Goal: Task Accomplishment & Management: Use online tool/utility

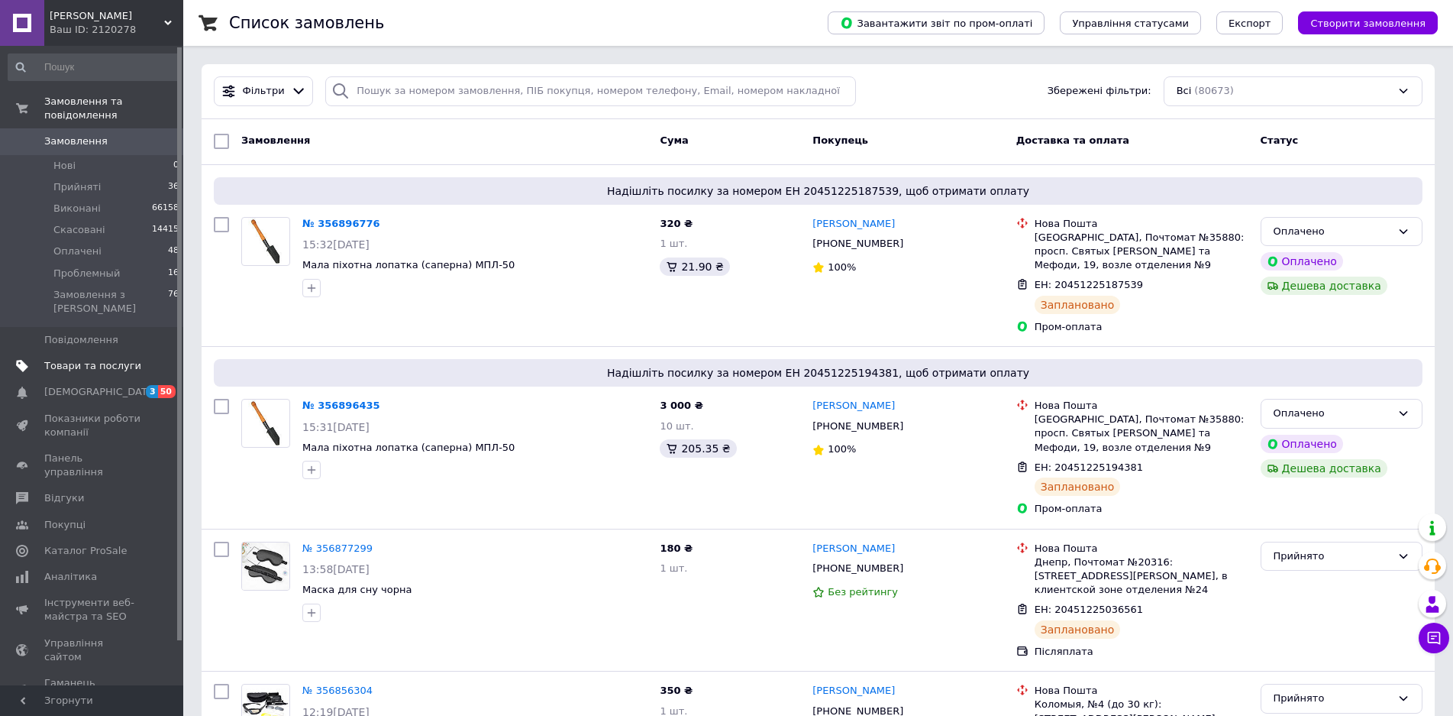
click at [106, 359] on span "Товари та послуги" at bounding box center [92, 366] width 97 height 14
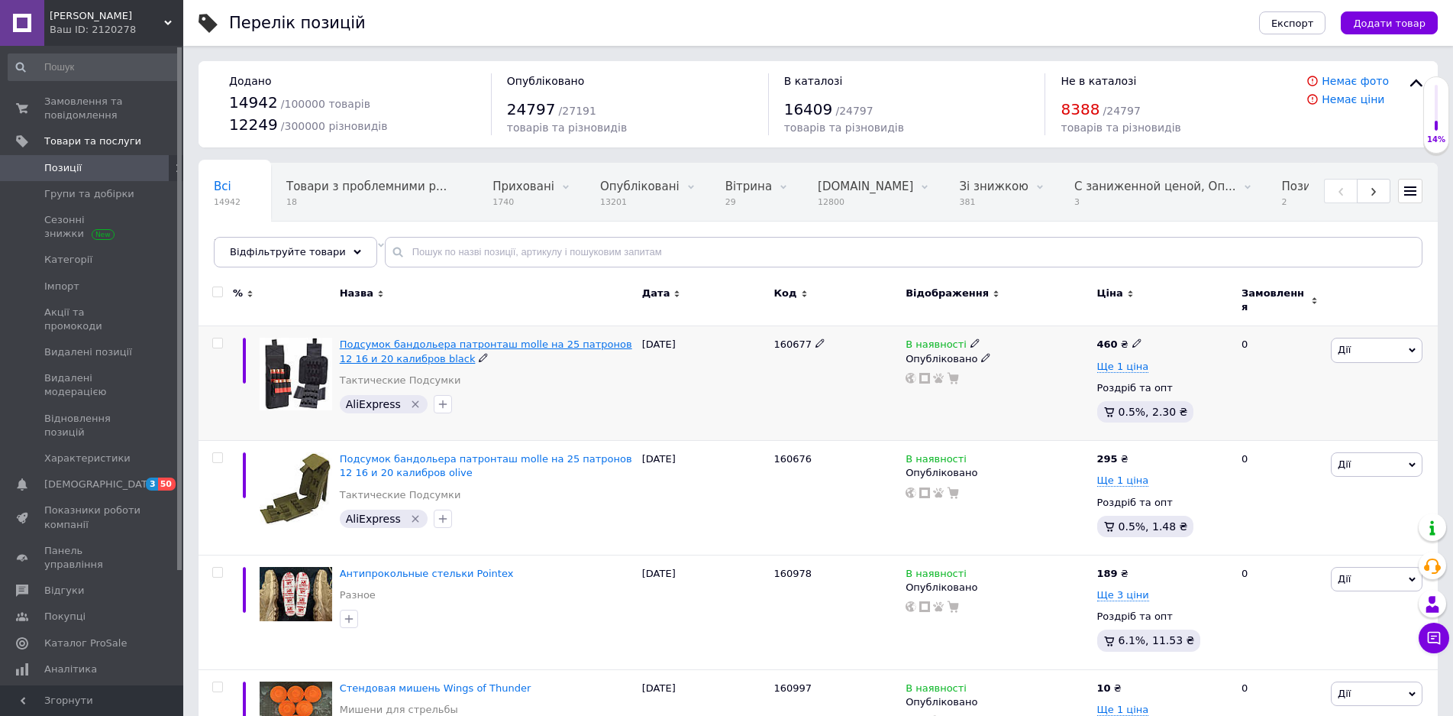
click at [444, 338] on span "Подсумок бандольера патронташ molle на 25 патронов 12 16 и 20 калибров black" at bounding box center [486, 350] width 293 height 25
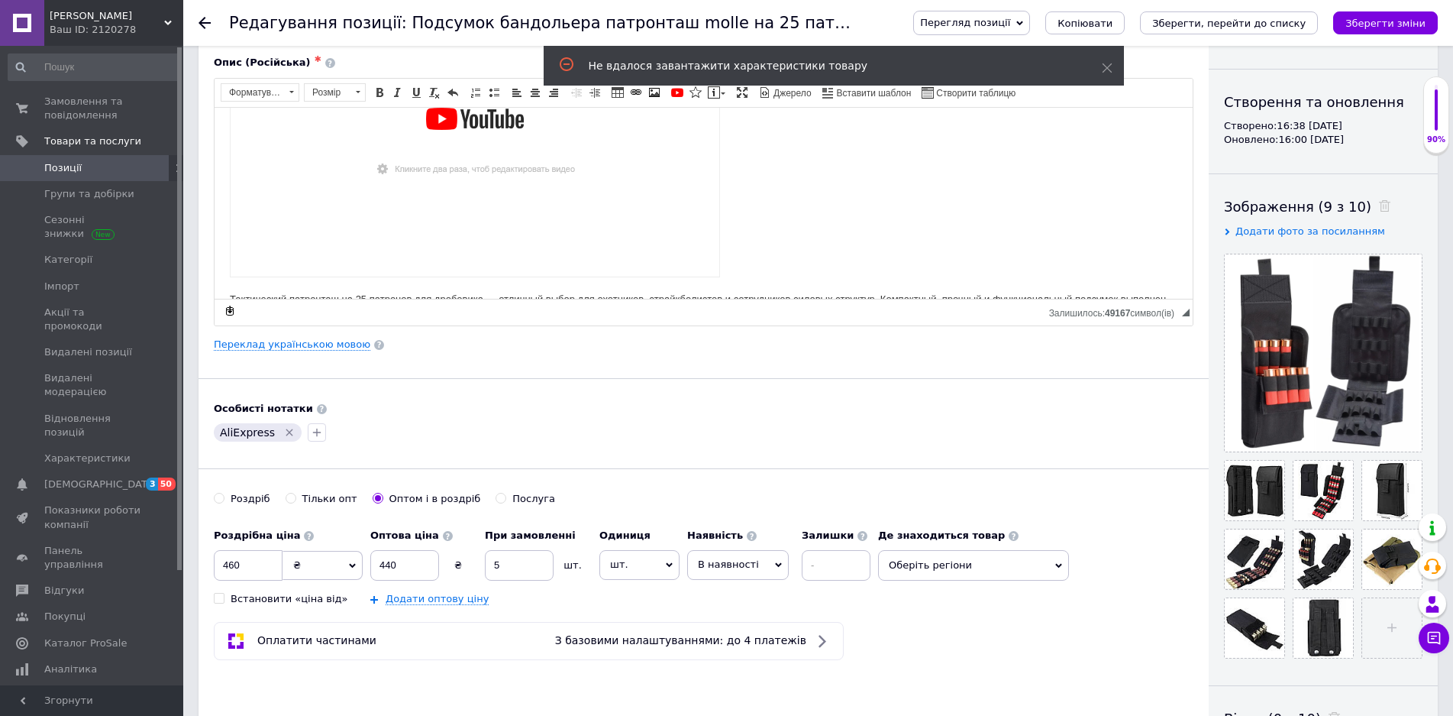
scroll to position [153, 0]
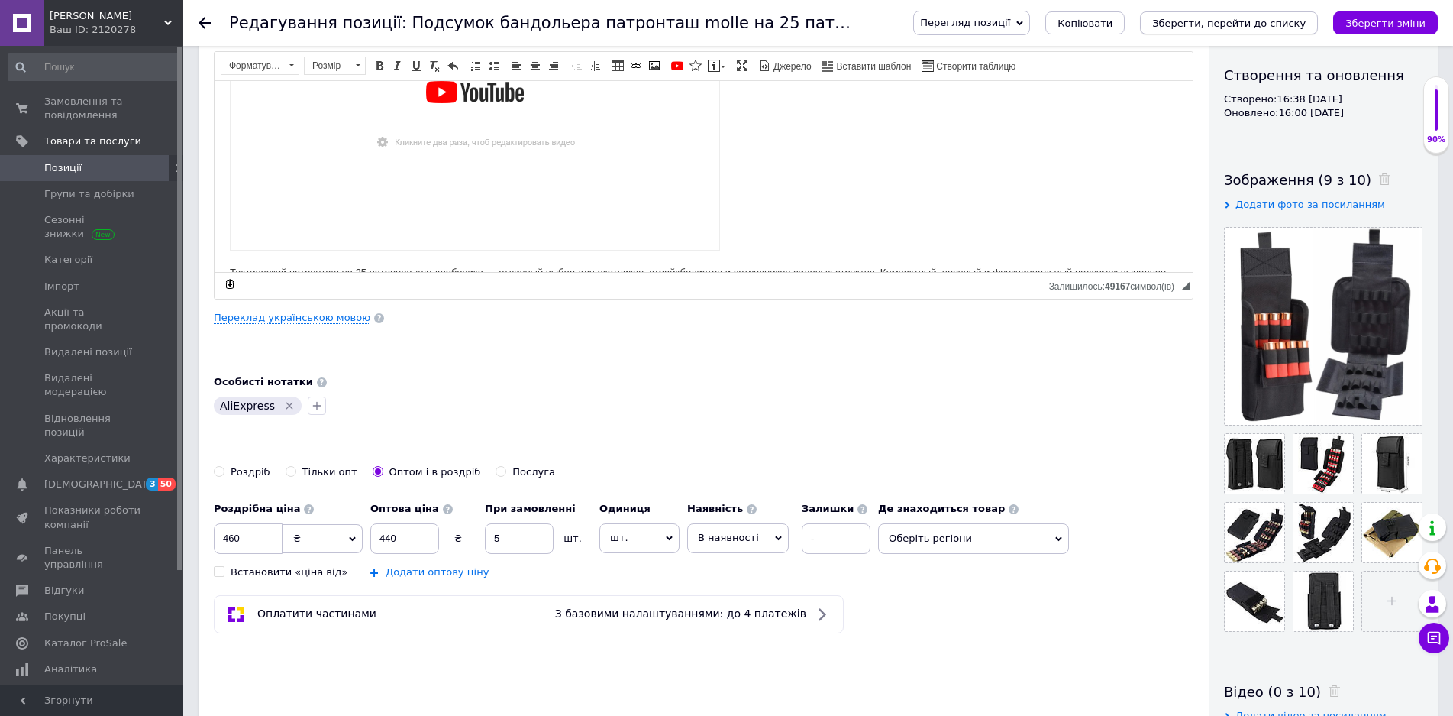
click at [1249, 18] on icon "Зберегти, перейти до списку" at bounding box center [1229, 23] width 154 height 11
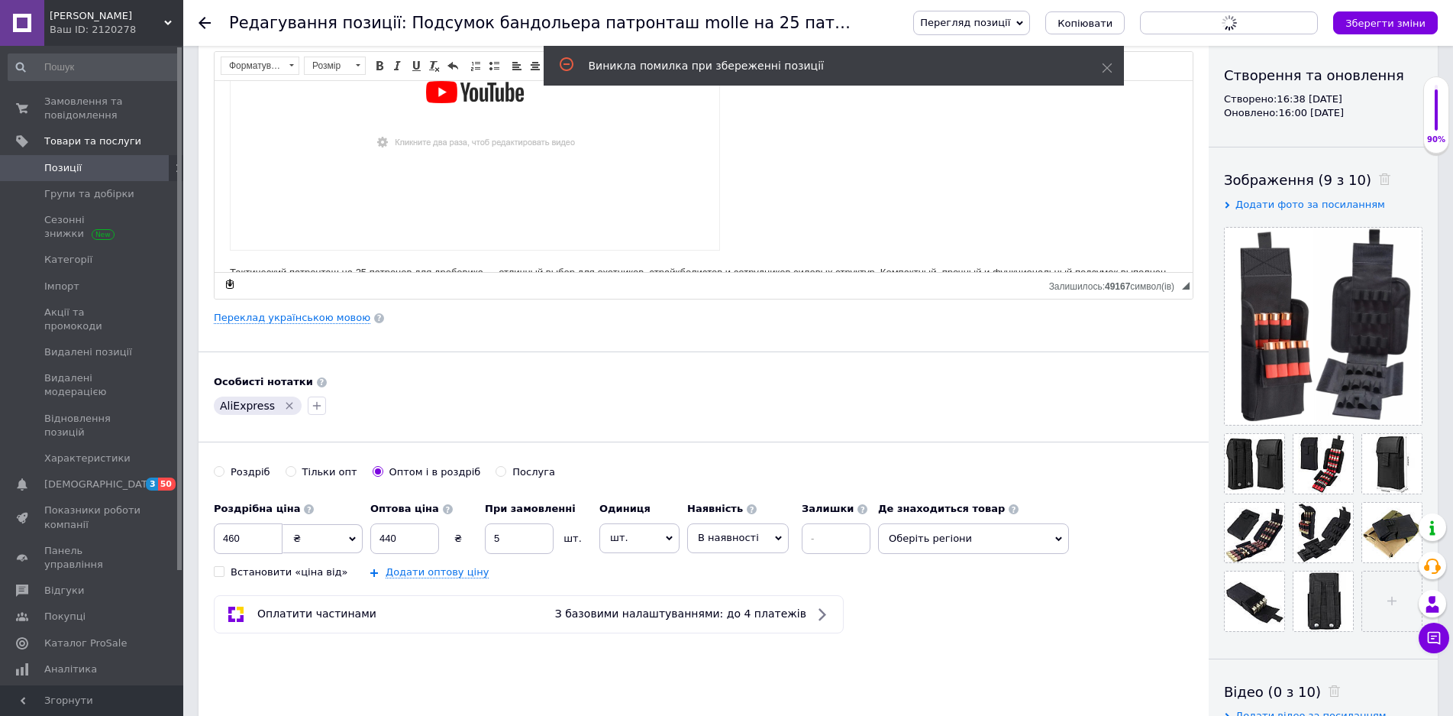
click at [955, 542] on span "Оберіть регіони" at bounding box center [973, 538] width 191 height 31
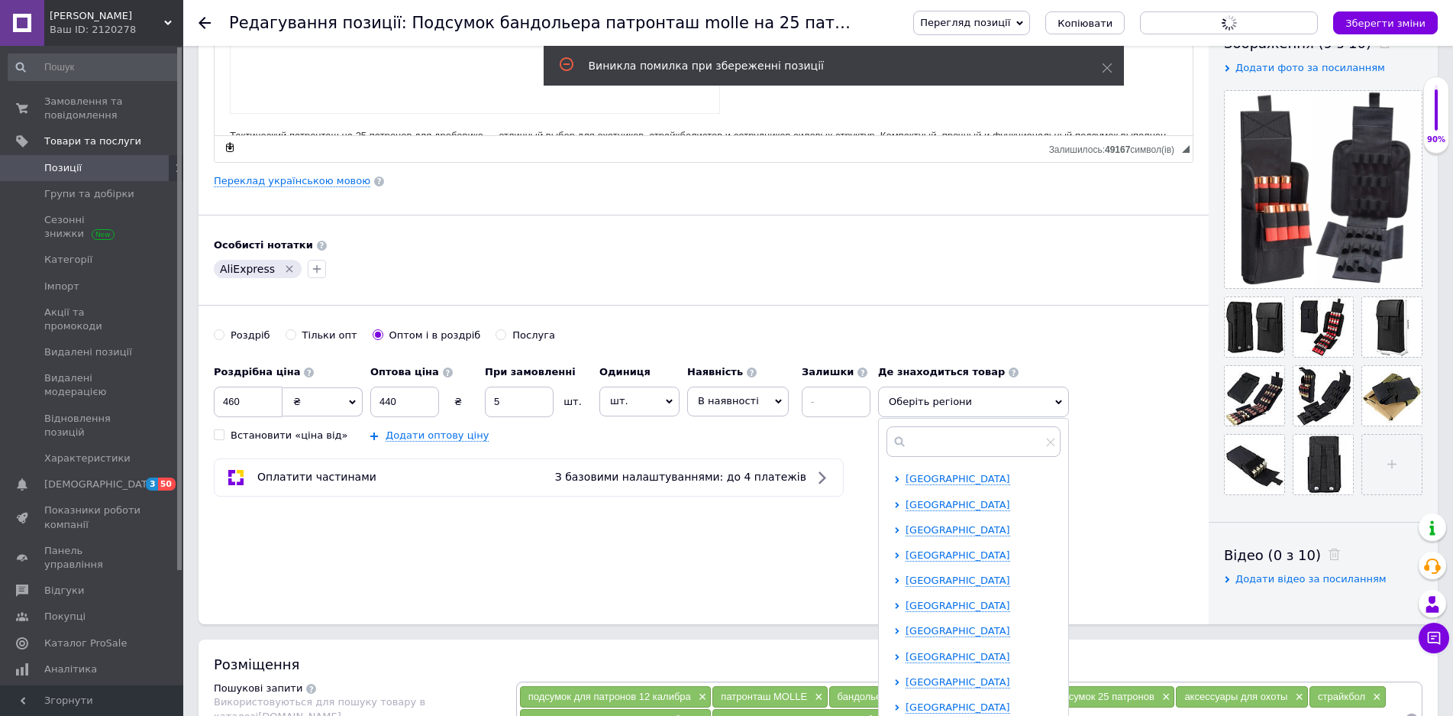
scroll to position [305, 0]
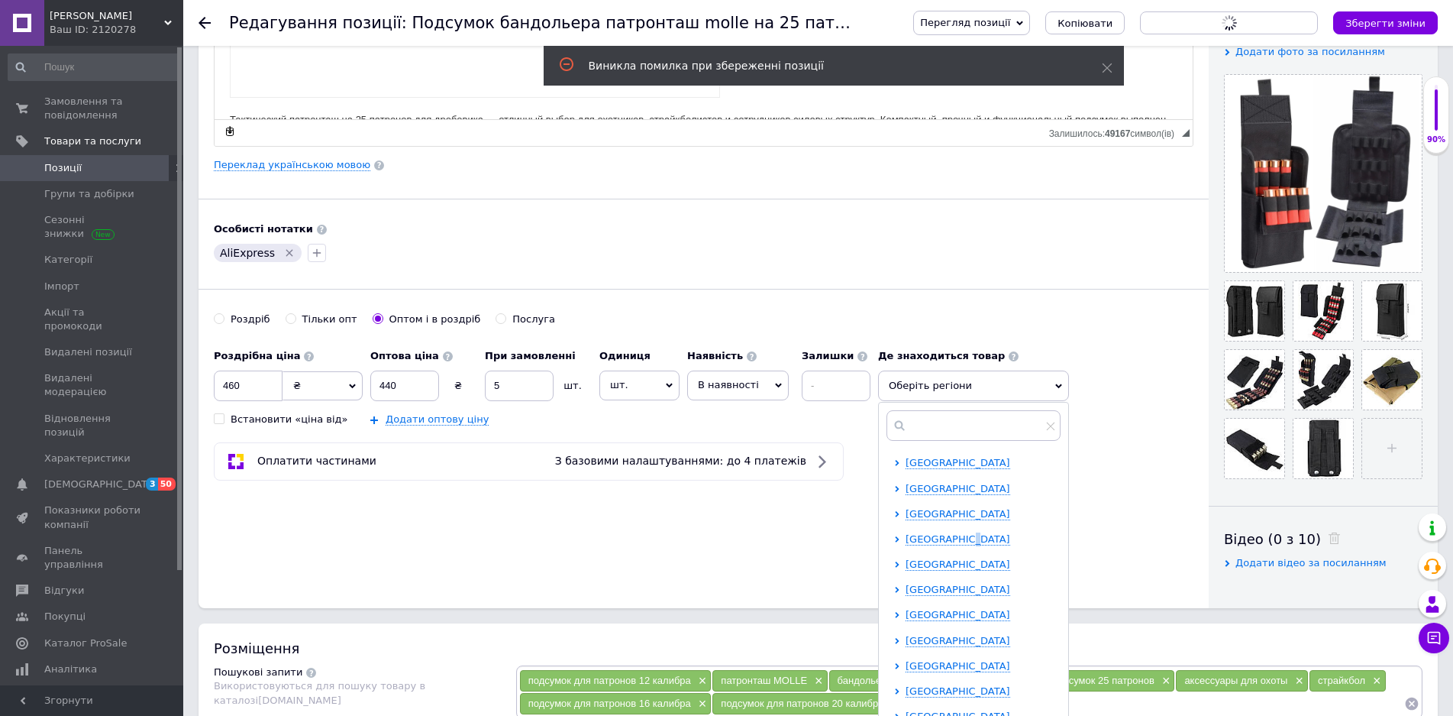
click at [967, 538] on span "[GEOGRAPHIC_DATA]" at bounding box center [958, 538] width 105 height 11
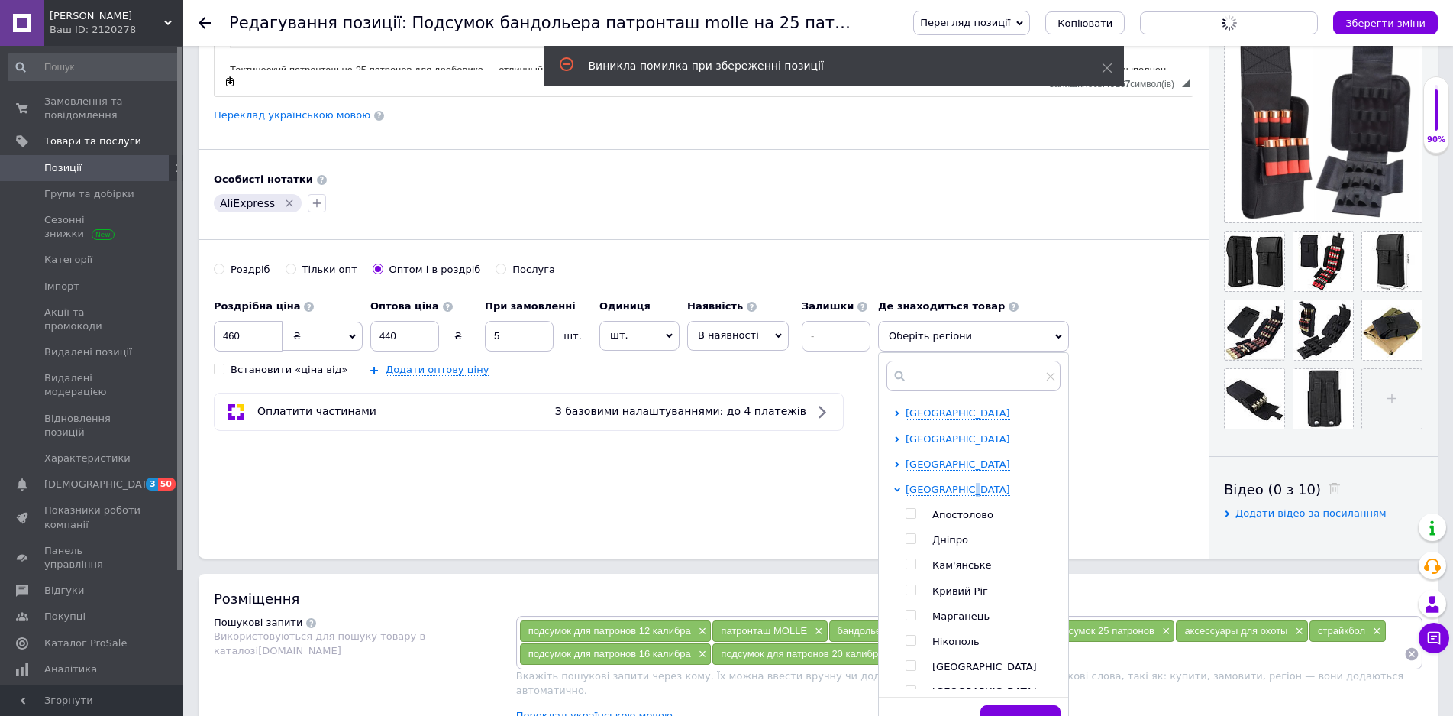
scroll to position [382, 0]
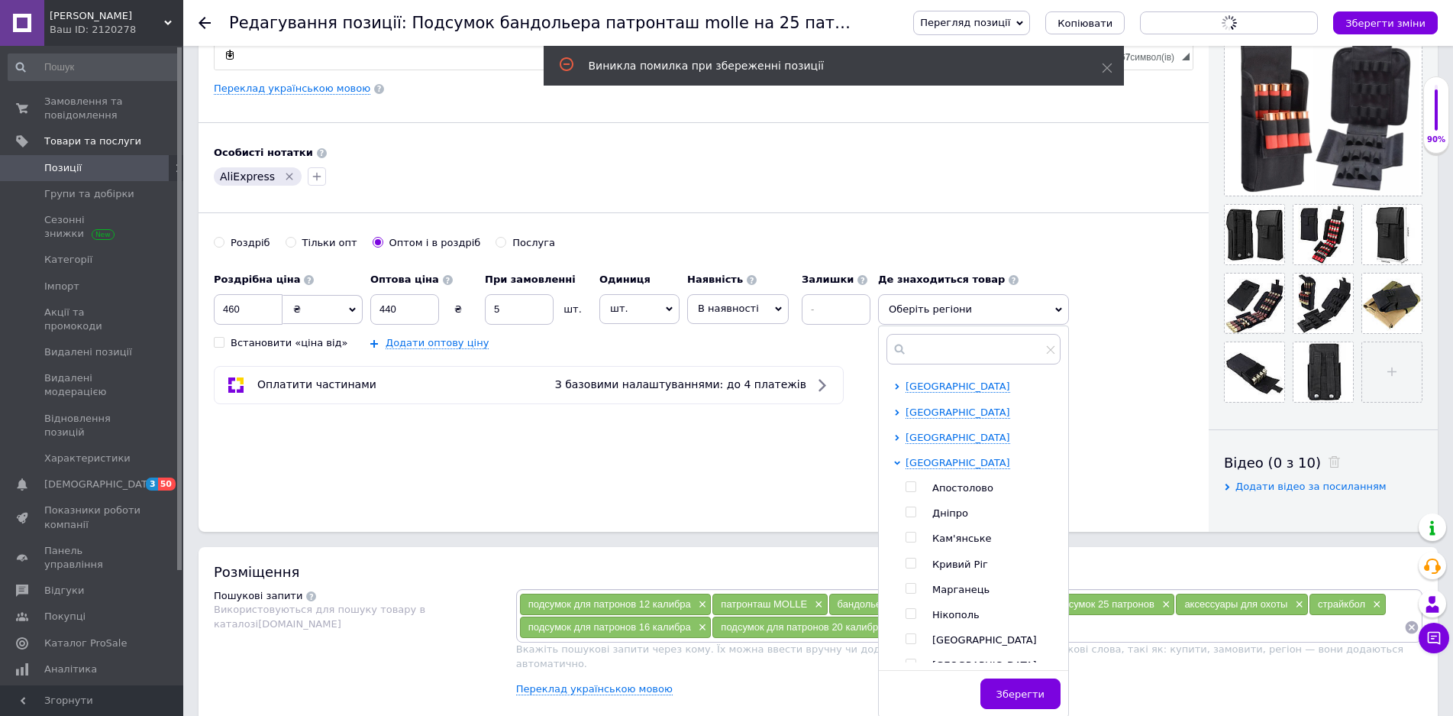
click at [949, 513] on span "Дніпро" at bounding box center [950, 512] width 36 height 11
checkbox input "true"
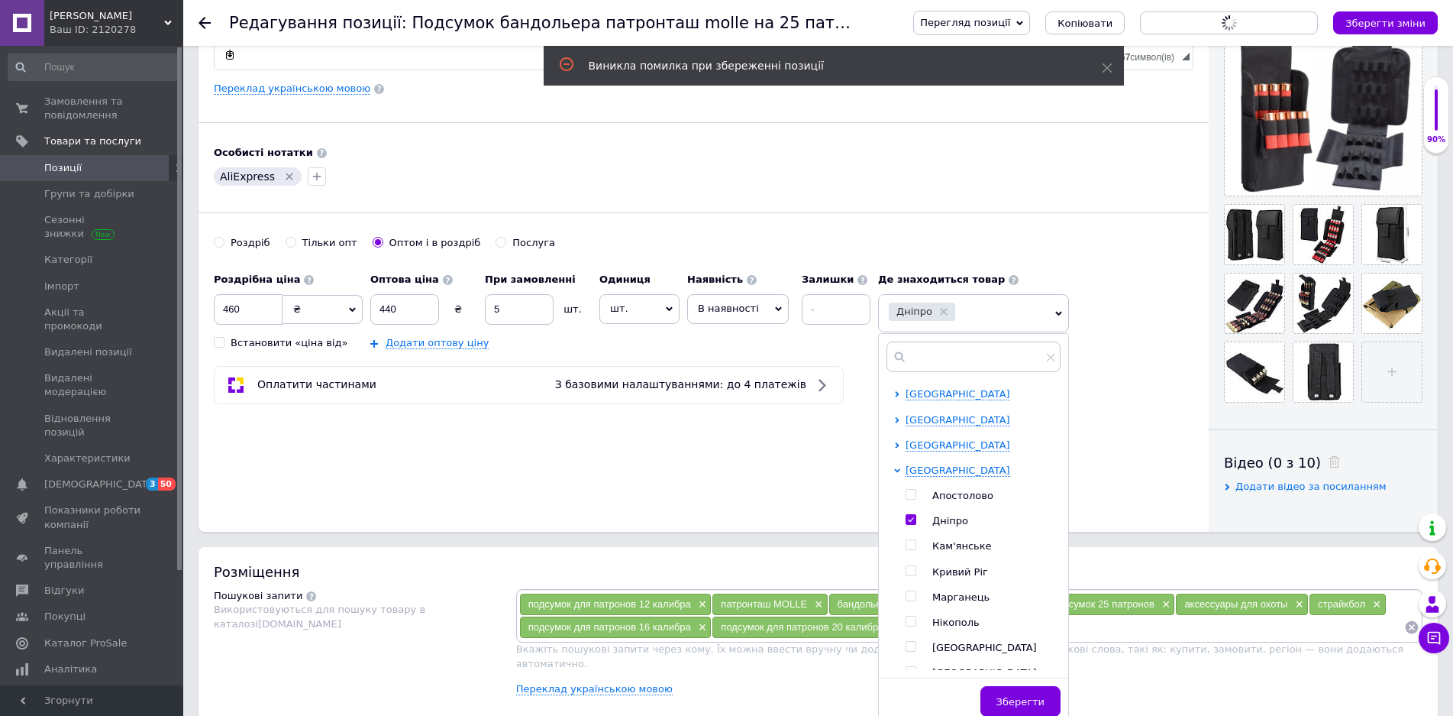
drag, startPoint x: 1012, startPoint y: 696, endPoint x: 993, endPoint y: 680, distance: 24.9
click at [1011, 696] on span "Зберегти" at bounding box center [1021, 701] width 48 height 11
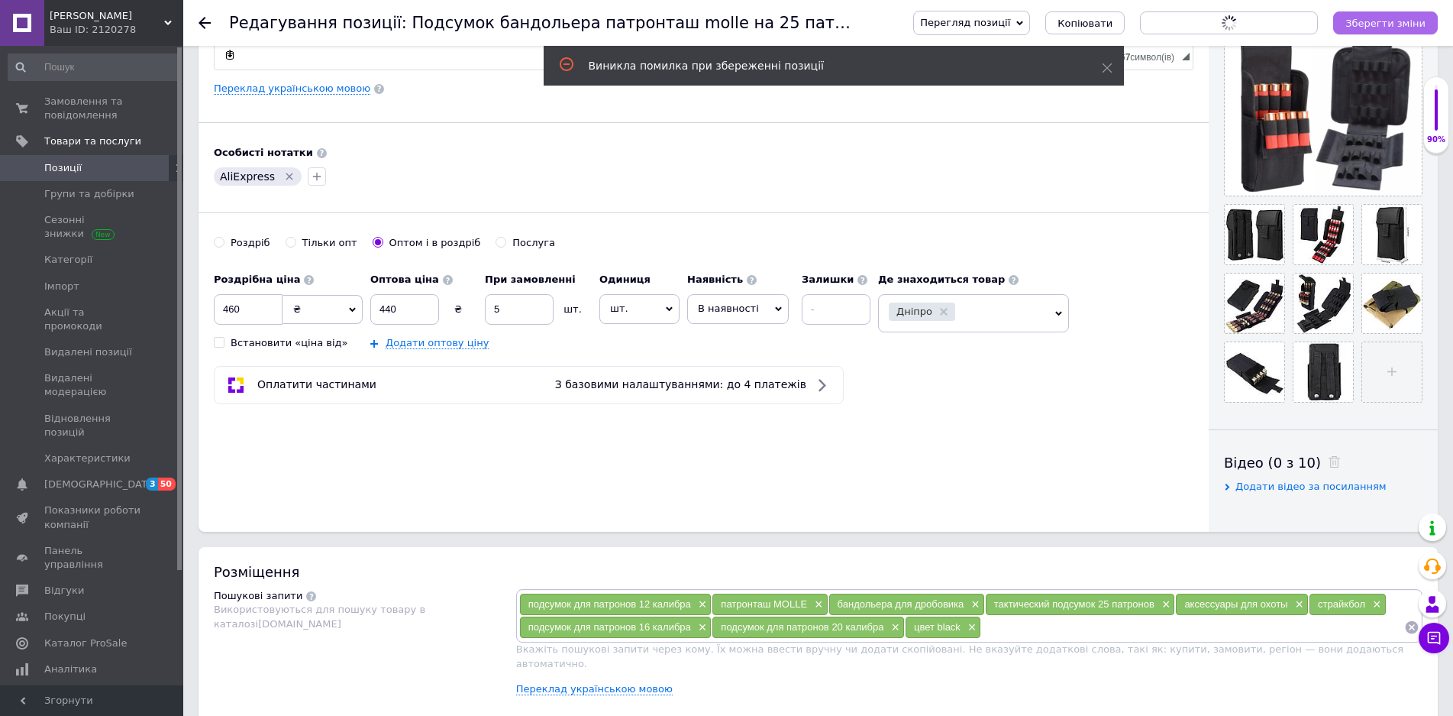
click at [1381, 22] on icon "Зберегти зміни" at bounding box center [1386, 23] width 80 height 11
click at [76, 166] on span "Позиції" at bounding box center [62, 168] width 37 height 14
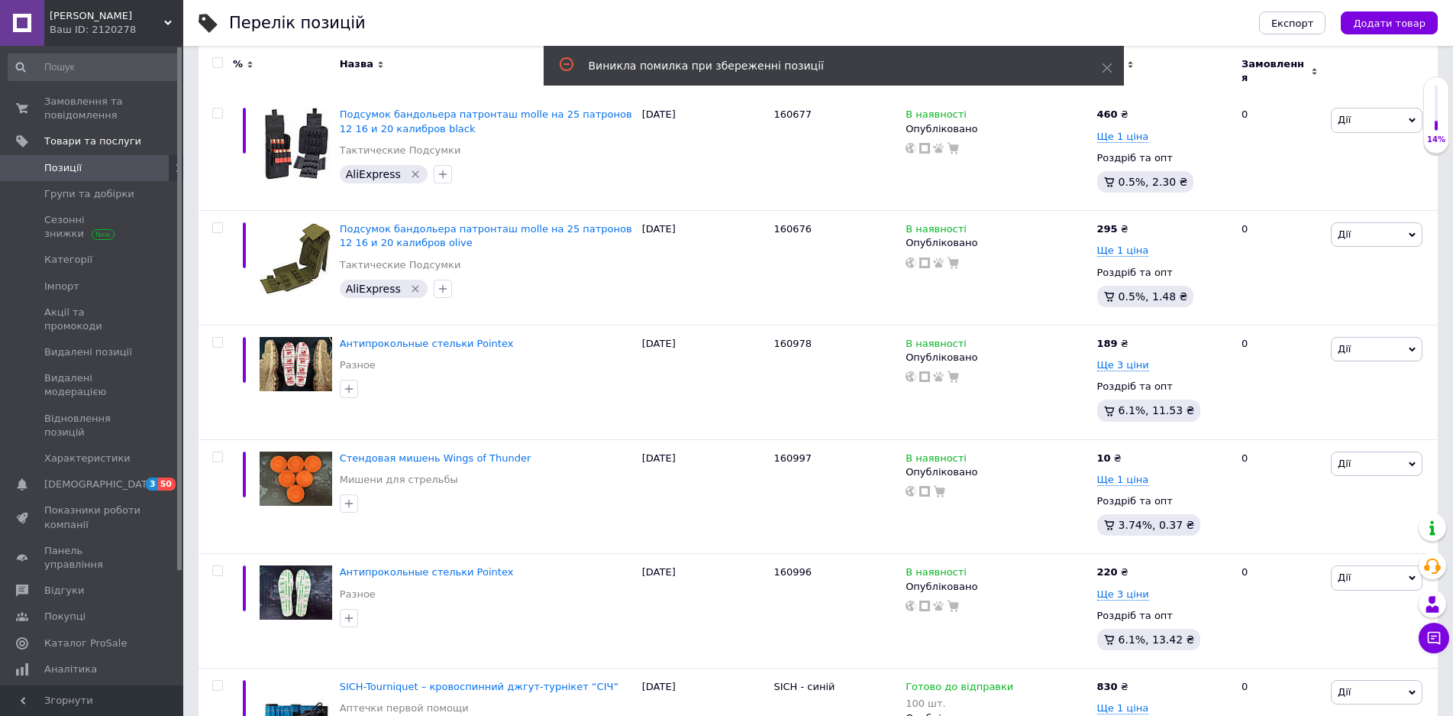
scroll to position [305, 0]
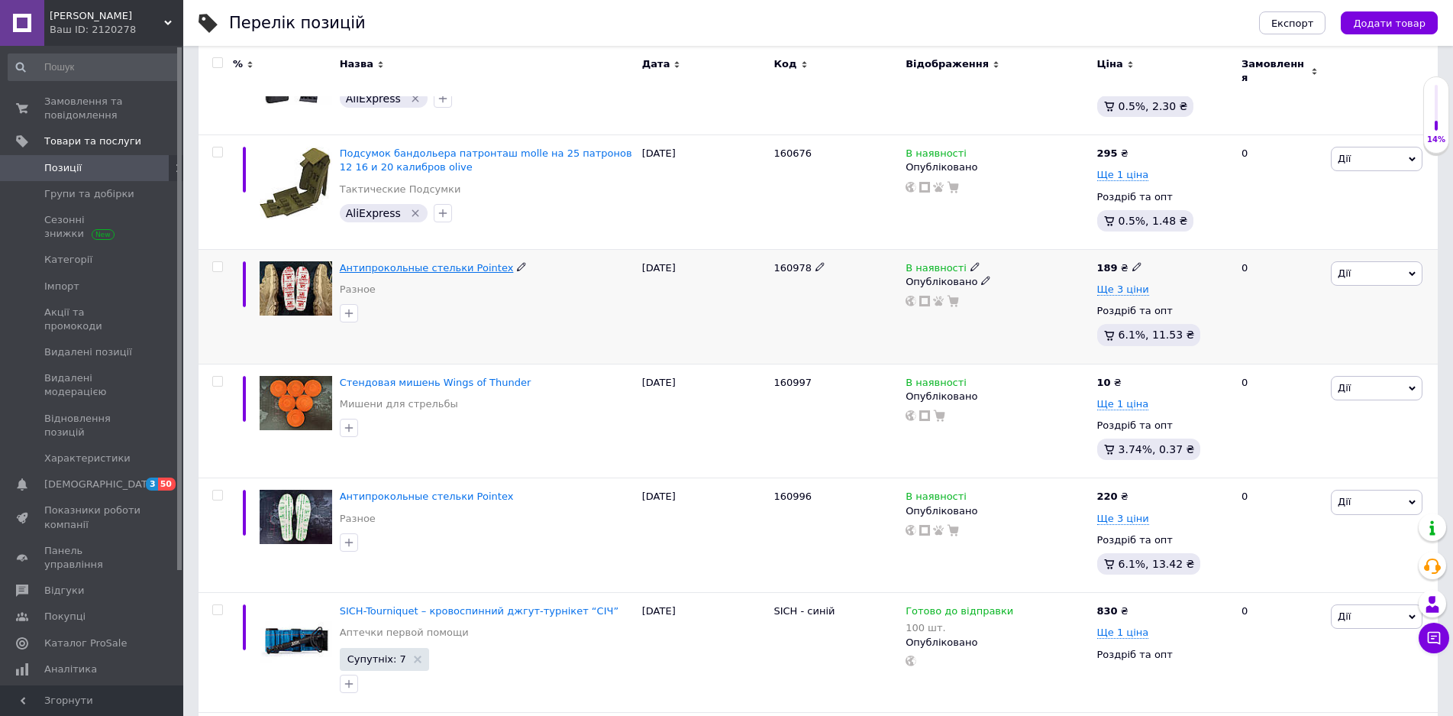
click at [435, 262] on span "Антипрокольные стельки Pointex" at bounding box center [427, 267] width 174 height 11
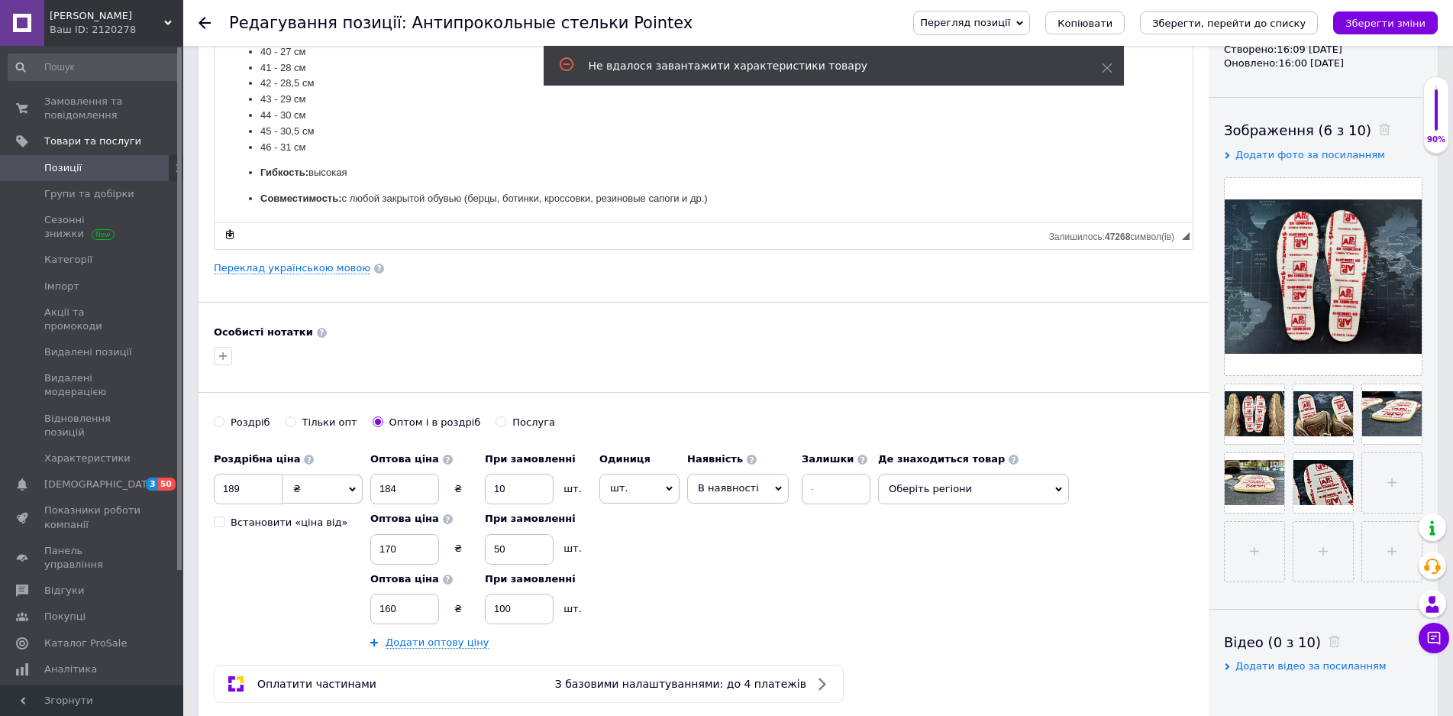
scroll to position [229, 0]
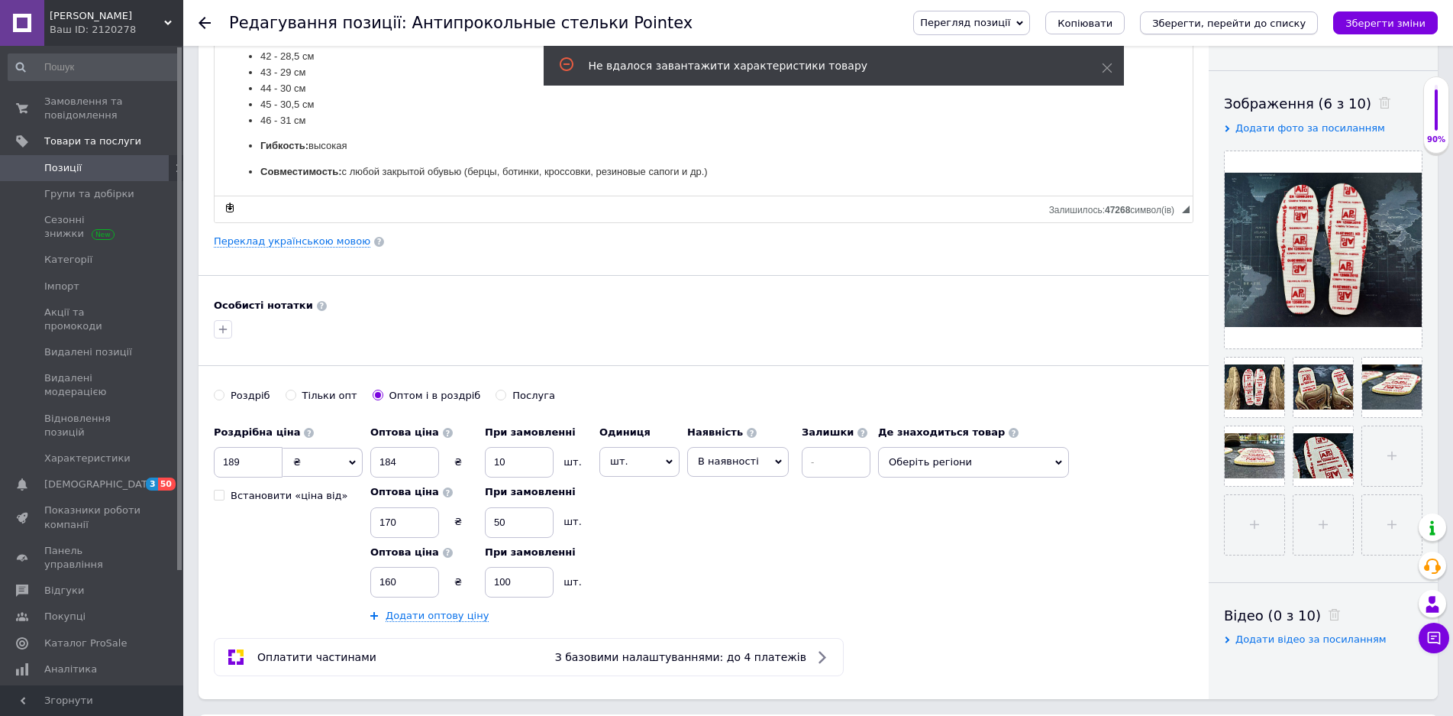
click at [1227, 23] on icon "Зберегти, перейти до списку" at bounding box center [1229, 23] width 154 height 11
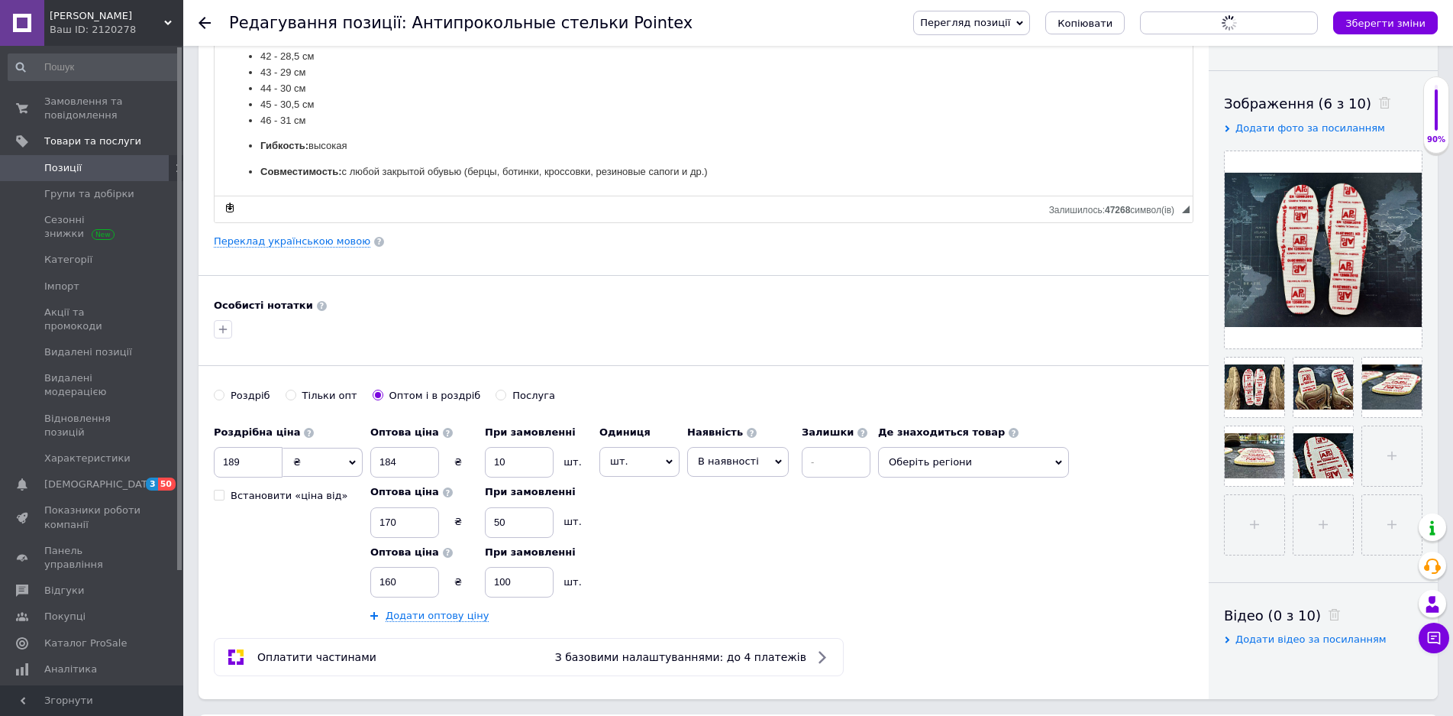
click at [77, 165] on span "Позиції" at bounding box center [62, 168] width 37 height 14
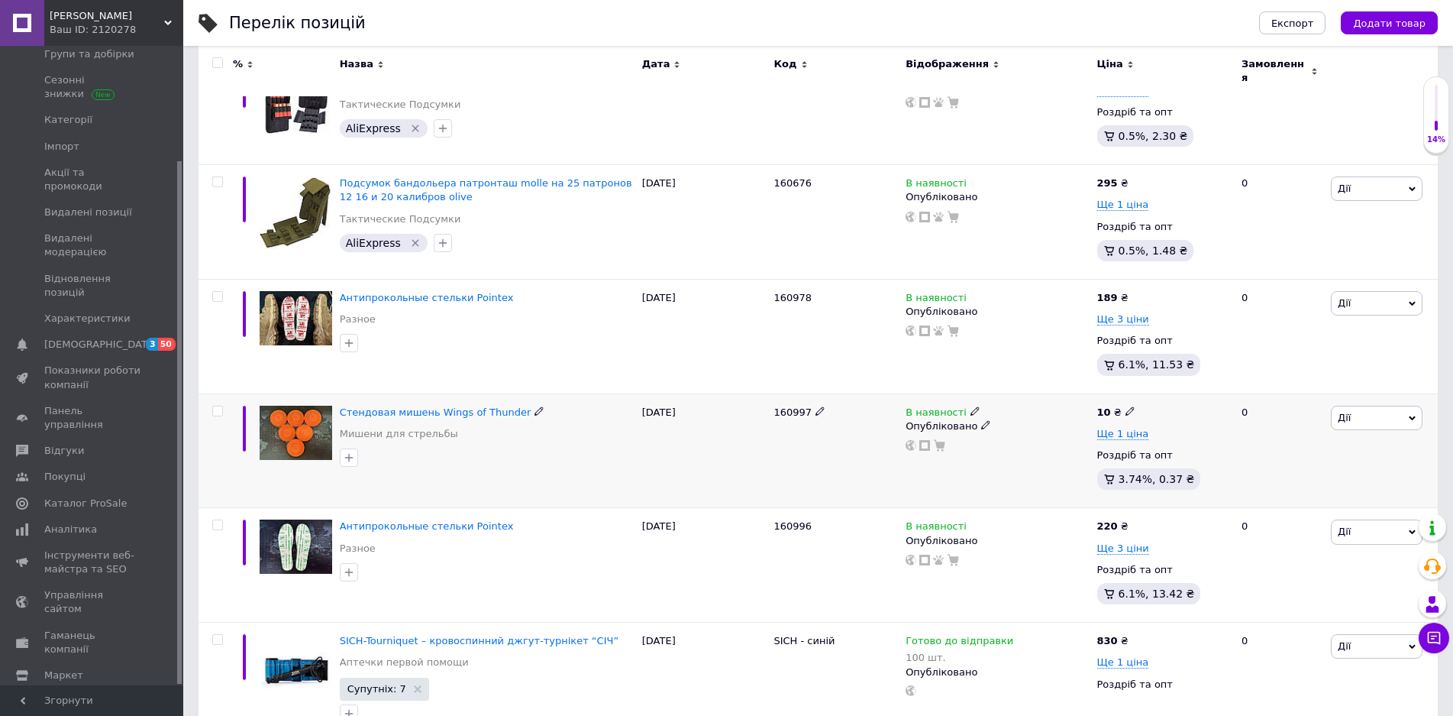
scroll to position [382, 0]
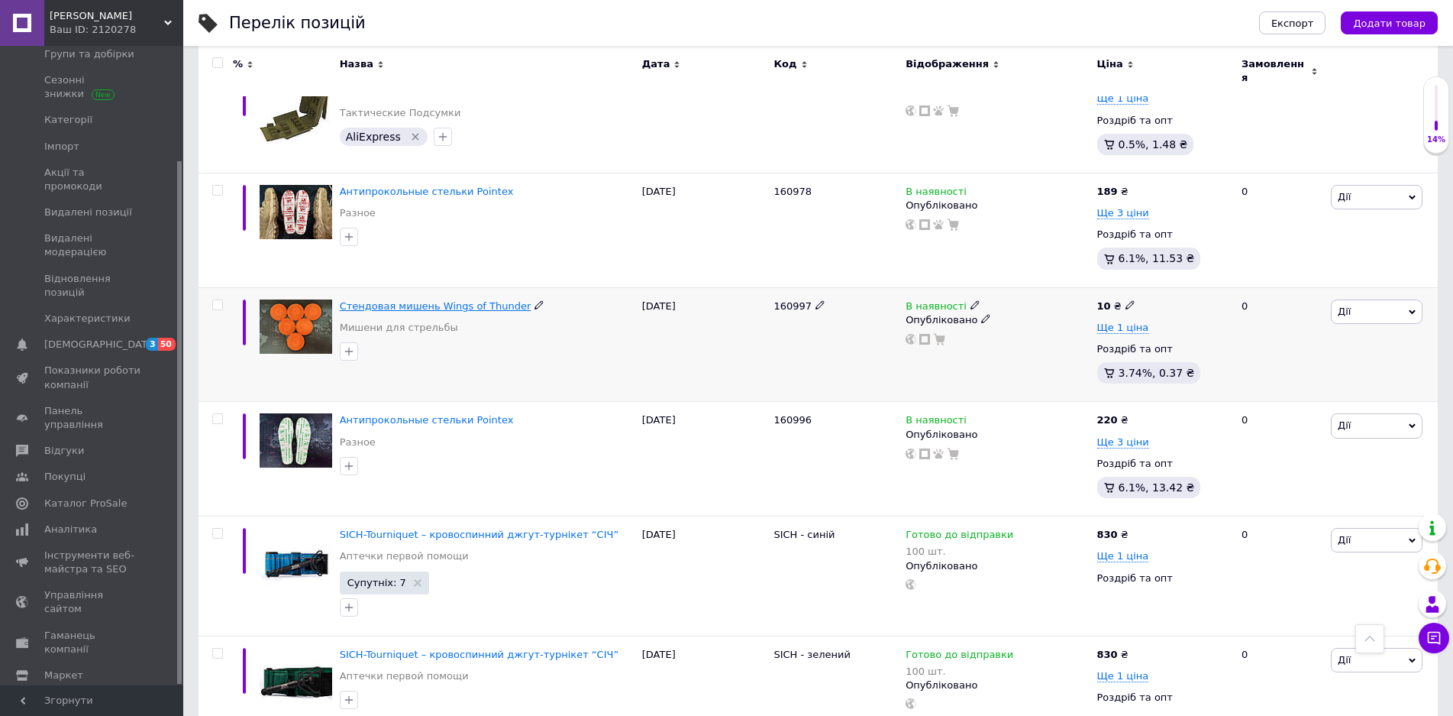
click at [428, 300] on span "Стендовая мишень Wings of Thunder" at bounding box center [436, 305] width 192 height 11
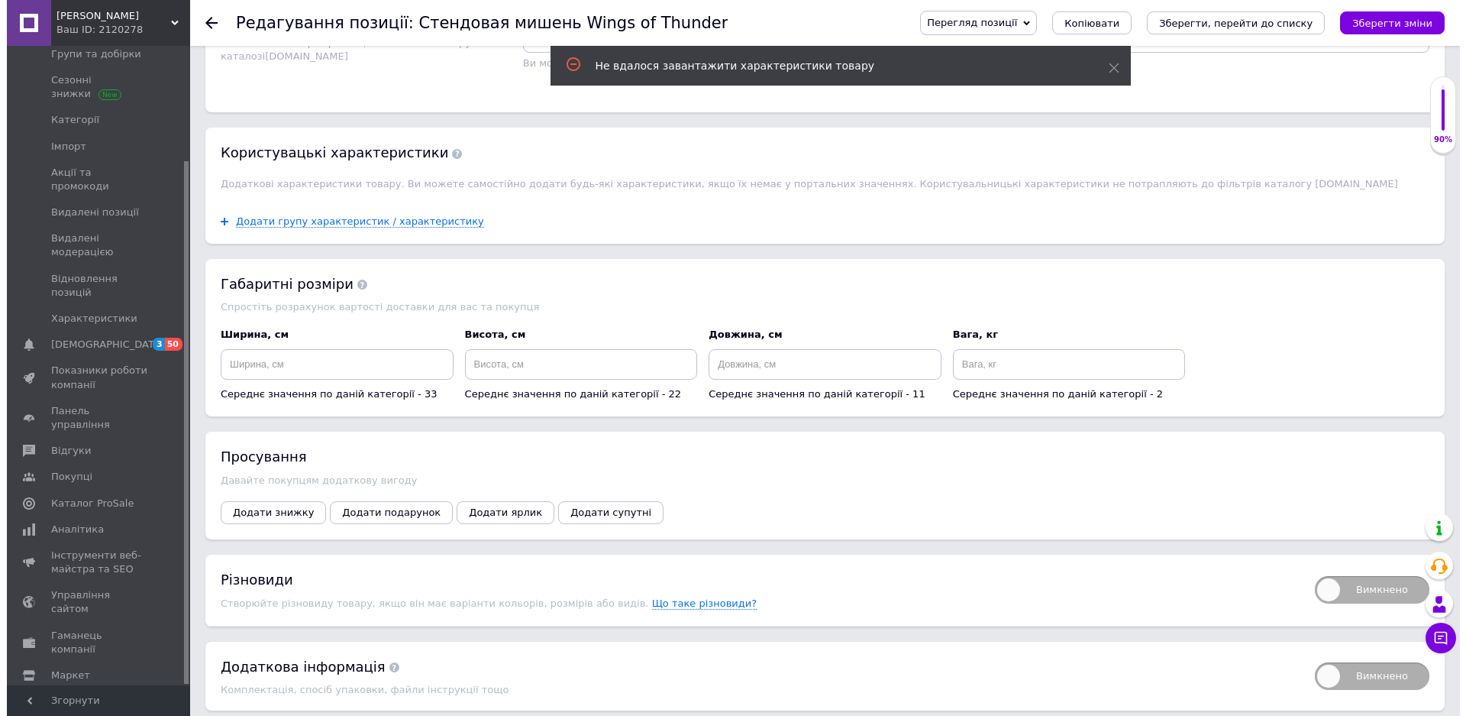
scroll to position [1146, 0]
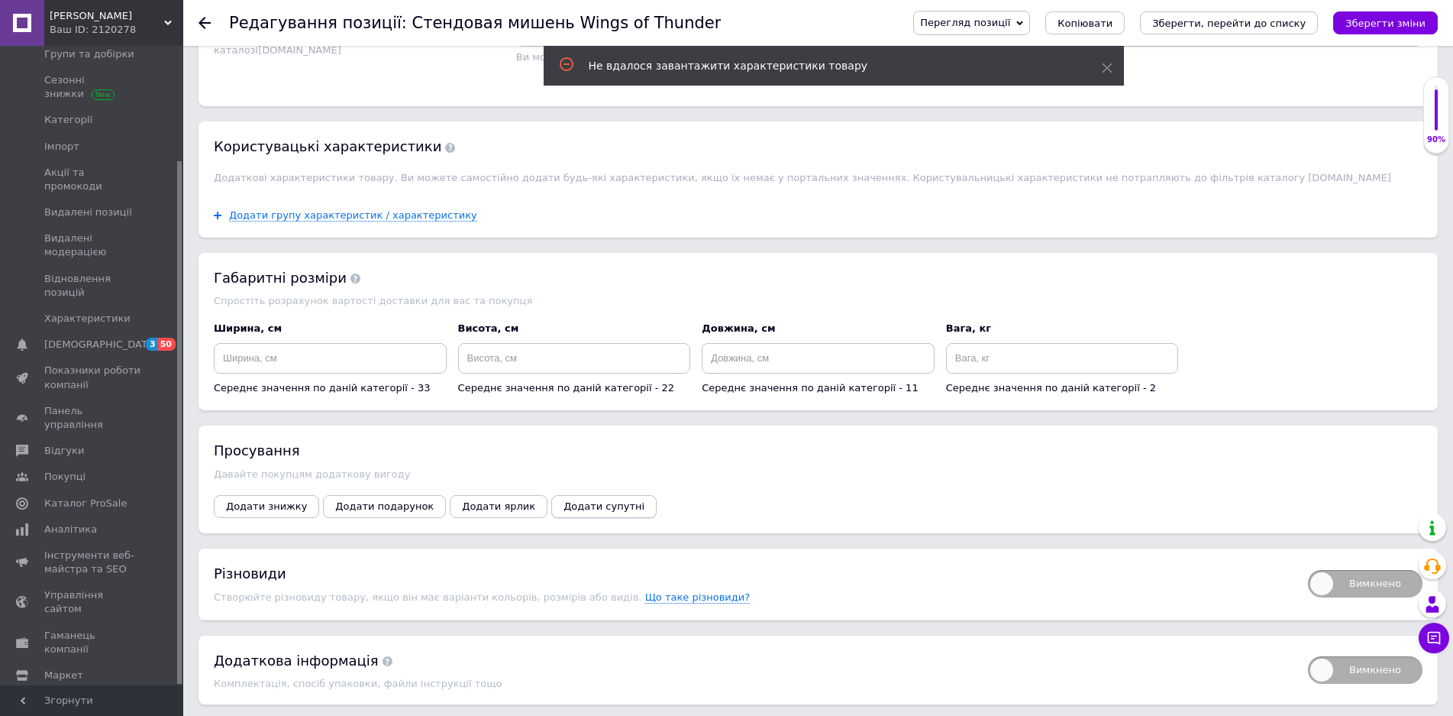
click at [564, 500] on span "Додати супутні" at bounding box center [604, 505] width 81 height 11
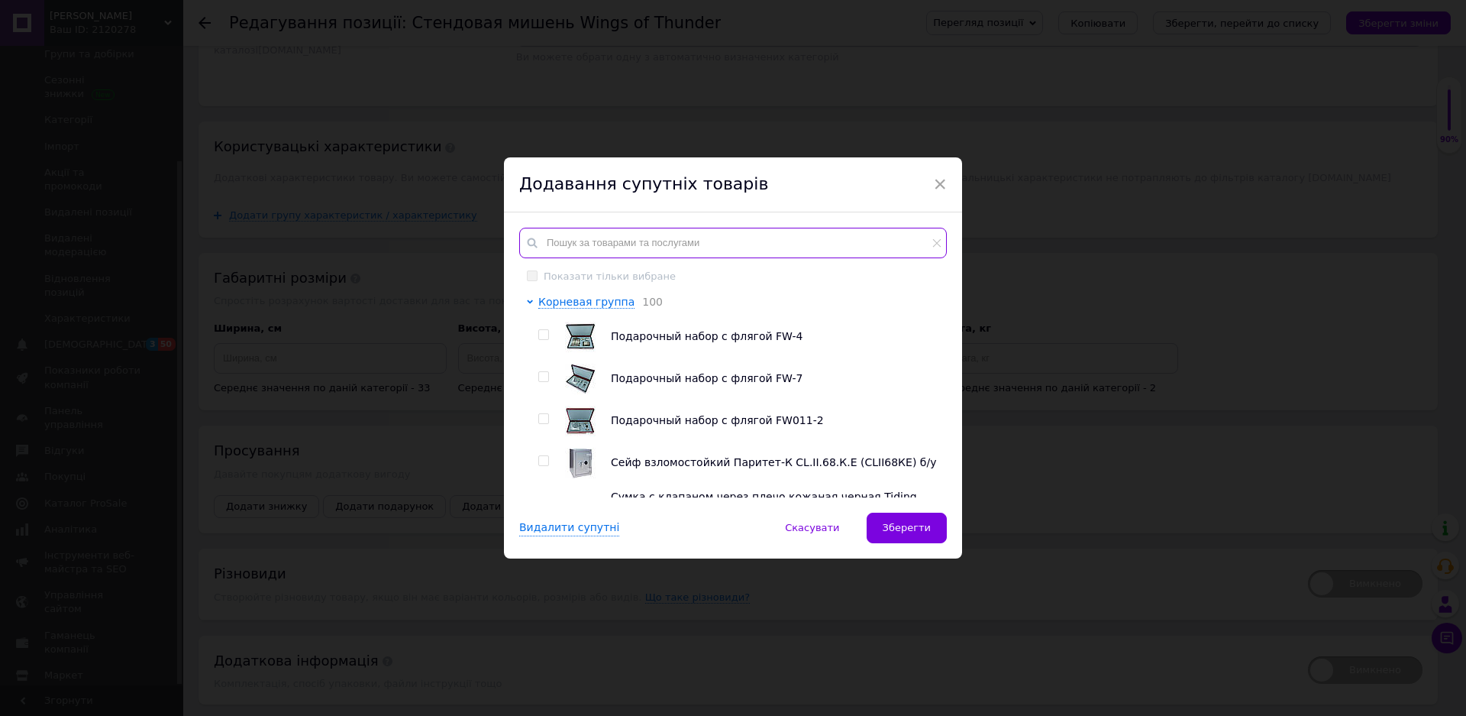
click at [631, 231] on input "text" at bounding box center [733, 243] width 428 height 31
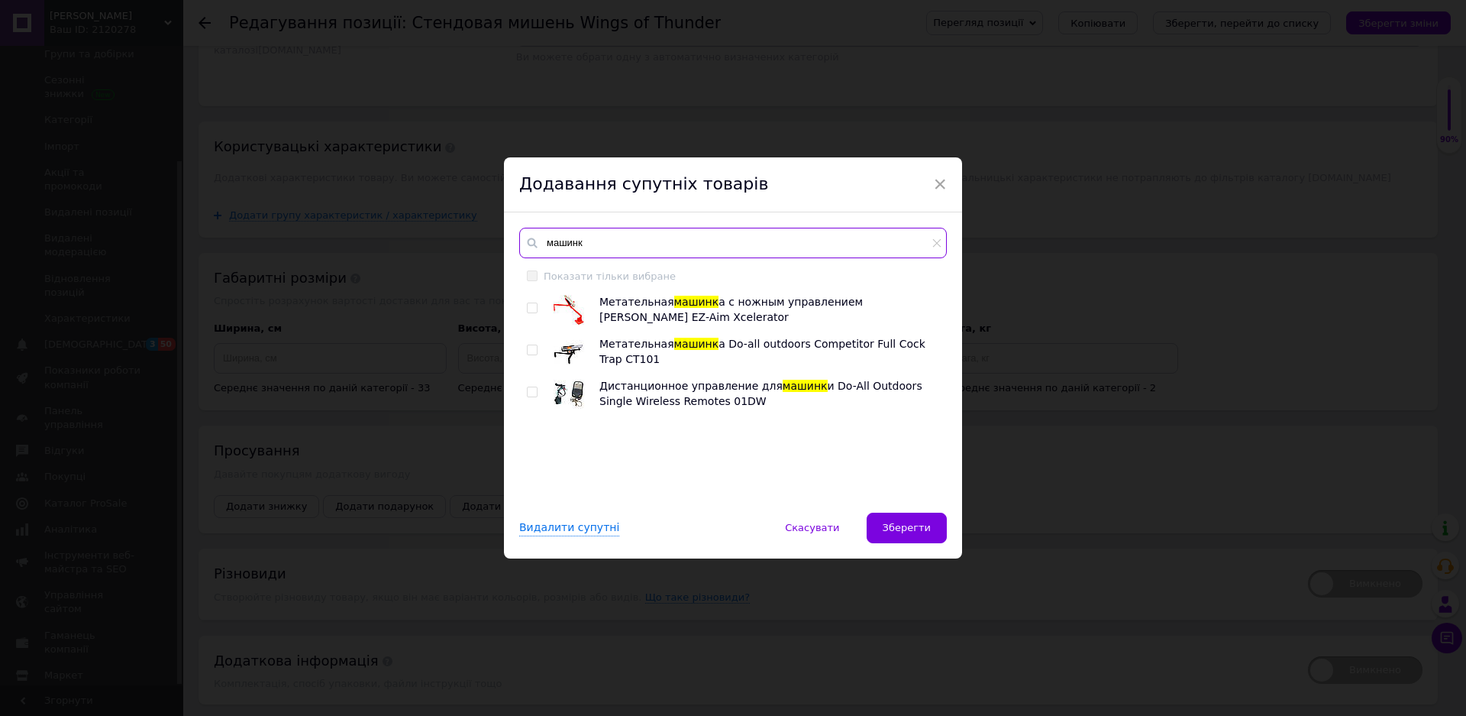
type input "машинк"
click at [530, 305] on input "checkbox" at bounding box center [532, 308] width 10 height 10
checkbox input "true"
click at [530, 349] on input "checkbox" at bounding box center [532, 350] width 10 height 10
checkbox input "true"
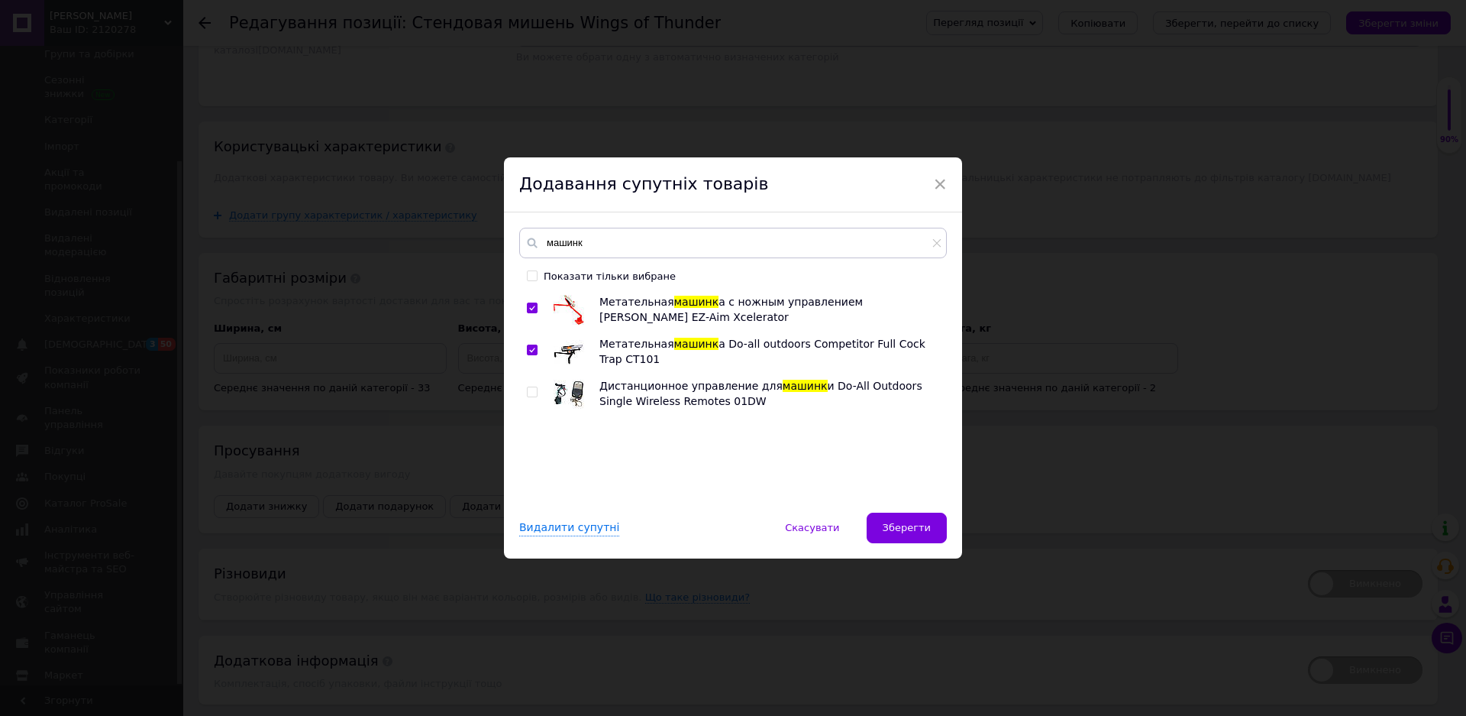
click at [528, 393] on input "checkbox" at bounding box center [532, 392] width 10 height 10
checkbox input "true"
click at [583, 243] on input "машинк" at bounding box center [733, 243] width 428 height 31
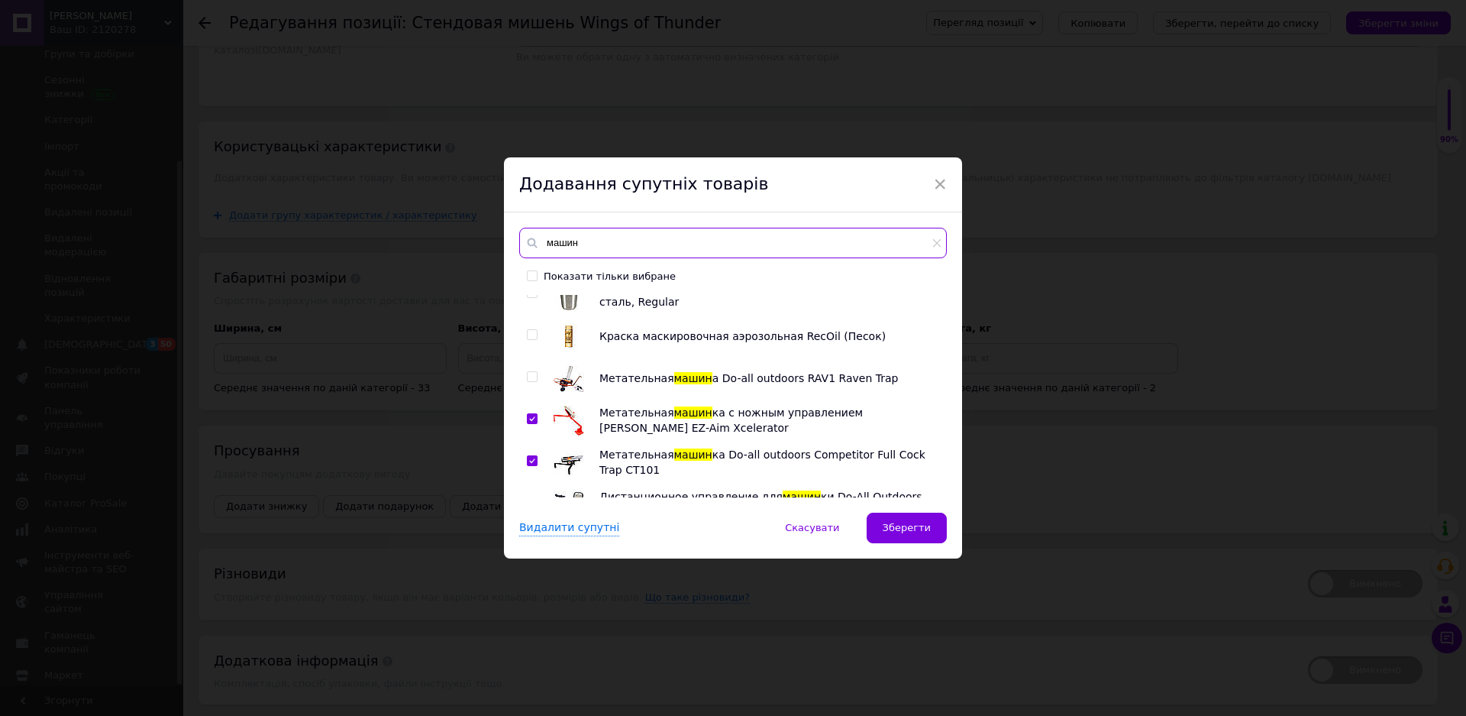
scroll to position [458, 0]
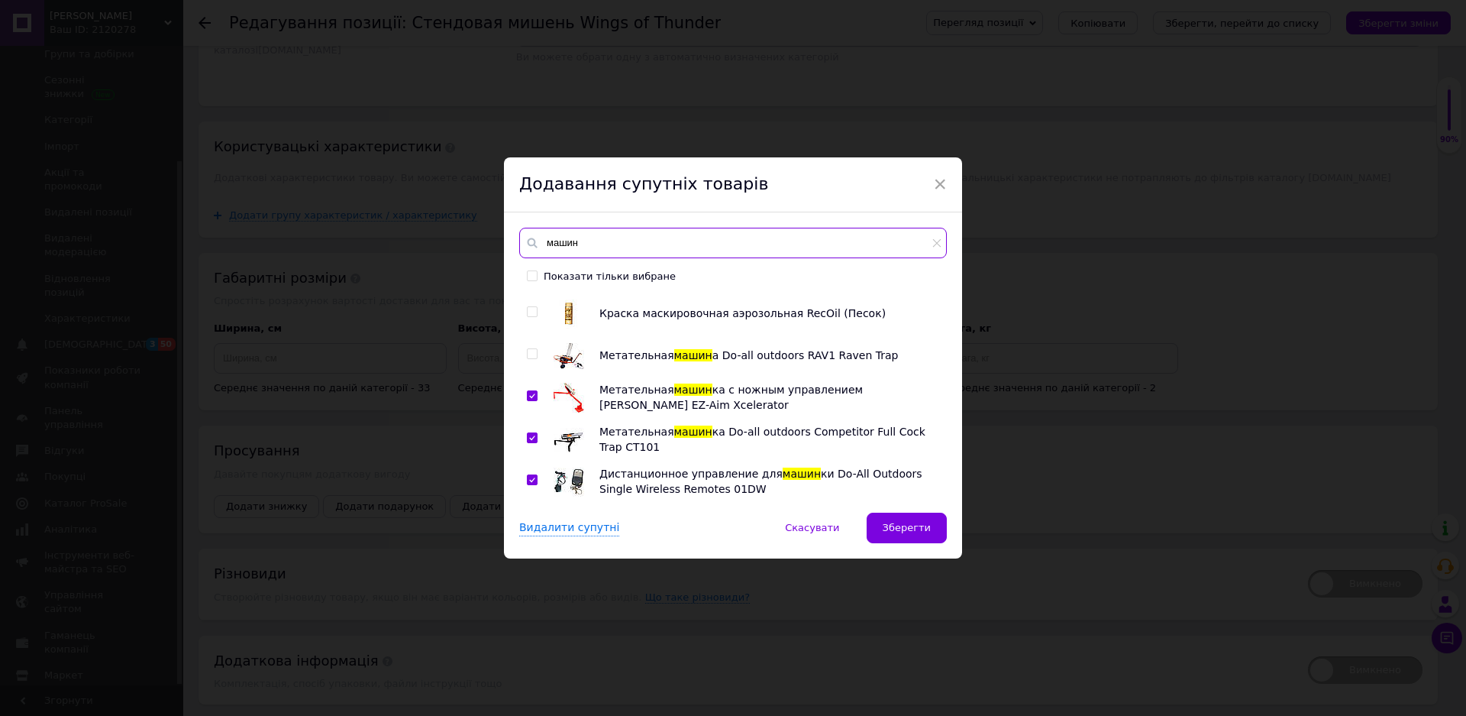
type input "машин"
click at [529, 352] on input "checkbox" at bounding box center [532, 354] width 10 height 10
checkbox input "true"
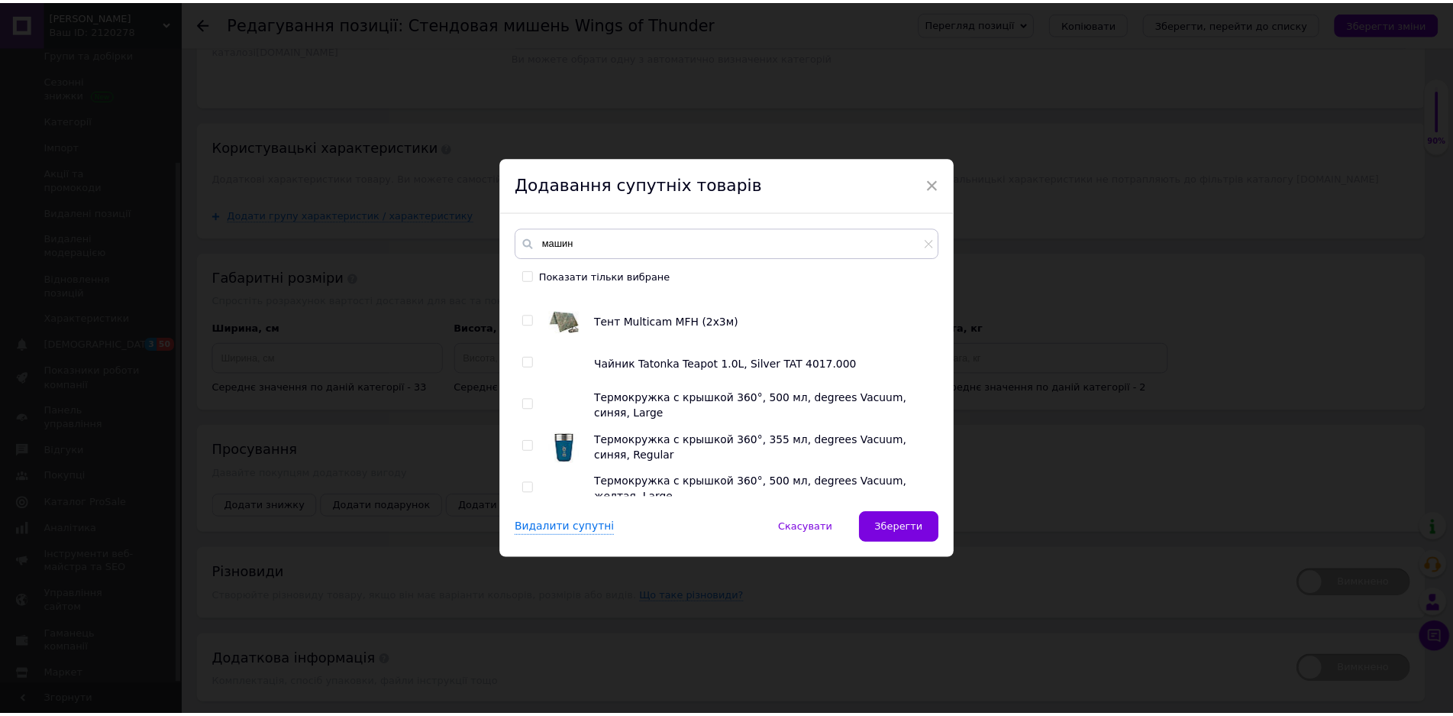
scroll to position [0, 0]
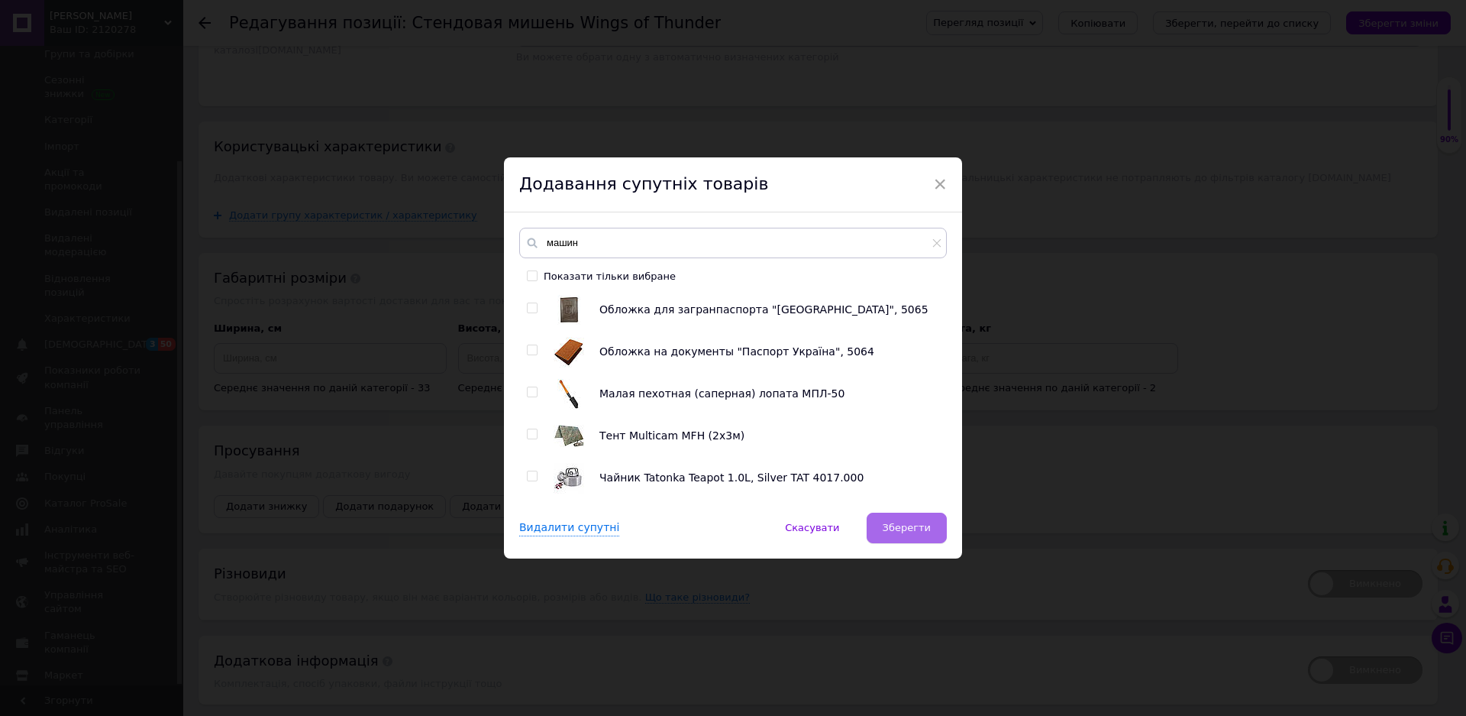
click at [903, 528] on span "Зберегти" at bounding box center [907, 527] width 48 height 11
click at [1027, 290] on div "× Додавання супутніх товарів машин Показати тільки вибране Обложка для загранпа…" at bounding box center [733, 358] width 1466 height 716
